Goal: Book appointment/travel/reservation: Book appointment/travel/reservation

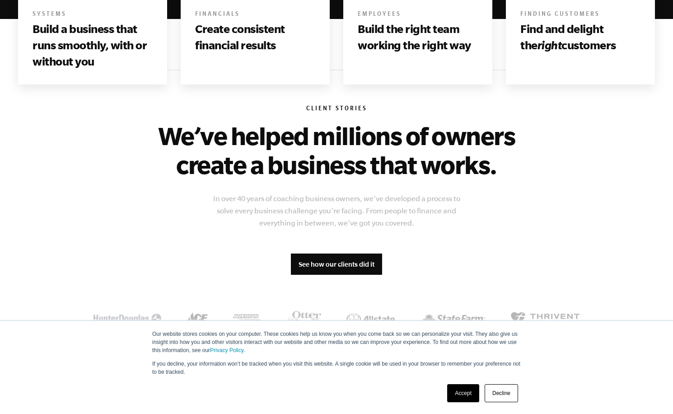
scroll to position [629, 0]
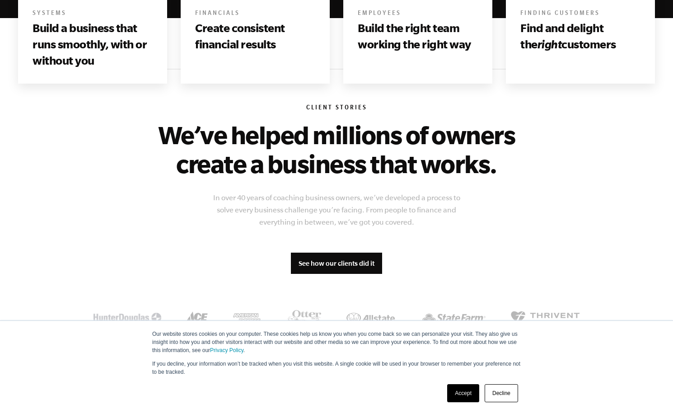
click at [465, 392] on link "Accept" at bounding box center [463, 393] width 32 height 18
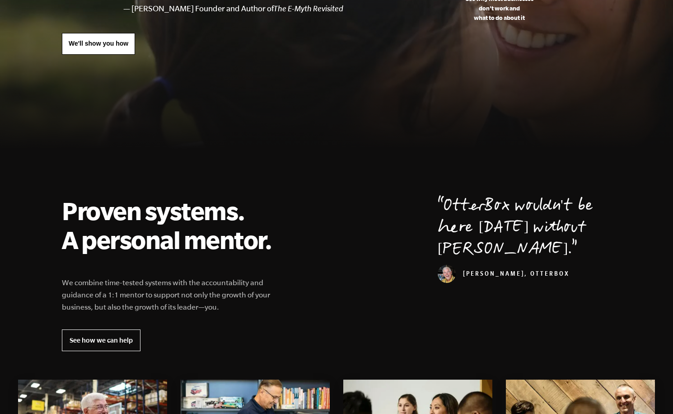
scroll to position [0, 0]
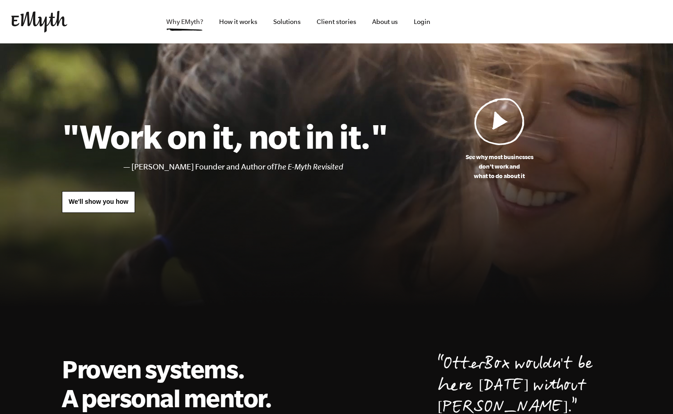
click at [190, 28] on link "Why EMyth?" at bounding box center [185, 21] width 52 height 43
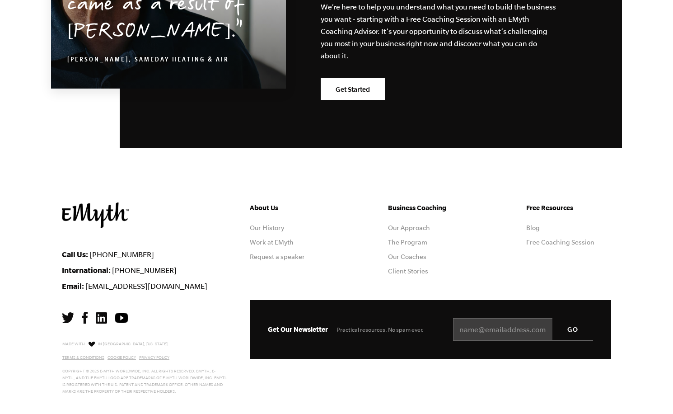
scroll to position [2841, 0]
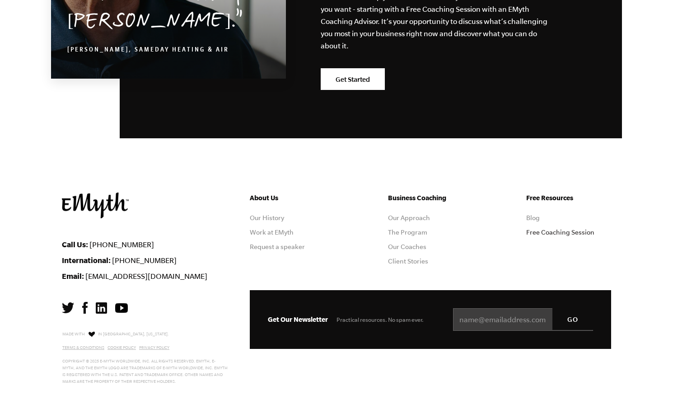
click at [534, 231] on link "Free Coaching Session" at bounding box center [560, 232] width 68 height 7
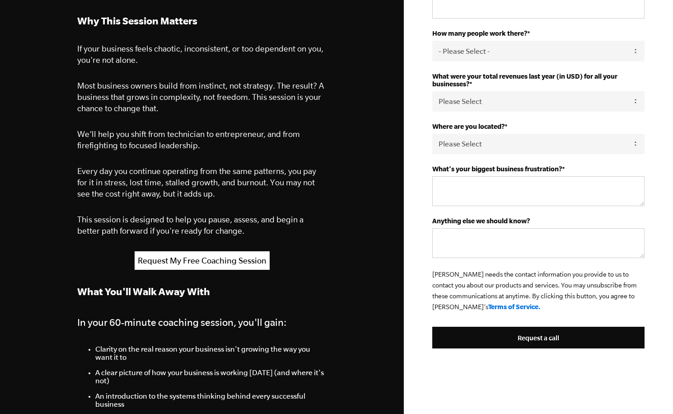
scroll to position [272, 0]
